Goal: Find specific page/section: Find specific page/section

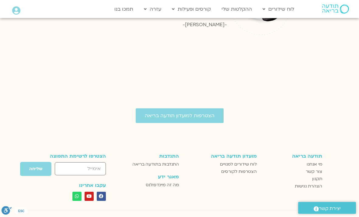
scroll to position [823, 0]
click at [248, 161] on span "לוח שידורים למנויים" at bounding box center [238, 164] width 37 height 7
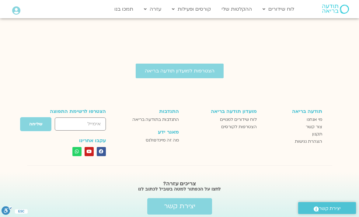
click at [252, 116] on span "לוח שידורים למנויים" at bounding box center [238, 119] width 37 height 7
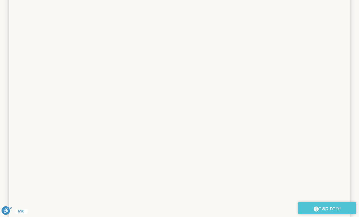
scroll to position [256, 0]
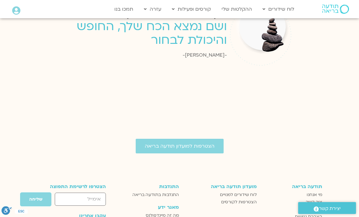
click at [253, 113] on div "הצטרפות למועדון תודעה בריאה תודעה בריאה מי אנחנו צור קשר תקנון הצהרת נגישות מוע…" at bounding box center [179, 212] width 359 height 203
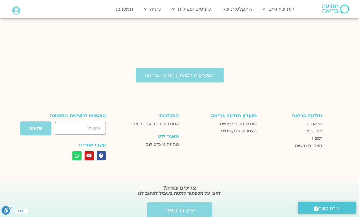
scroll to position [864, 0]
click at [249, 121] on span "לוח שידורים למנויים" at bounding box center [238, 124] width 37 height 7
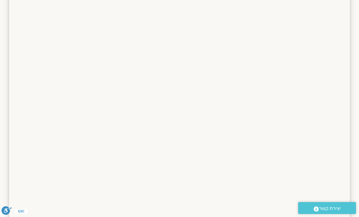
scroll to position [376, 0]
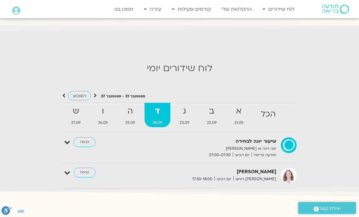
scroll to position [555, 0]
click at [232, 12] on link "ההקלטות שלי" at bounding box center [236, 9] width 36 height 12
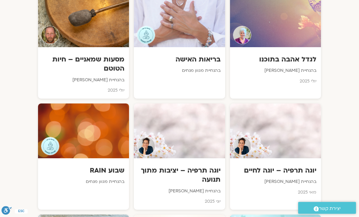
scroll to position [842, 0]
